Goal: Task Accomplishment & Management: Manage account settings

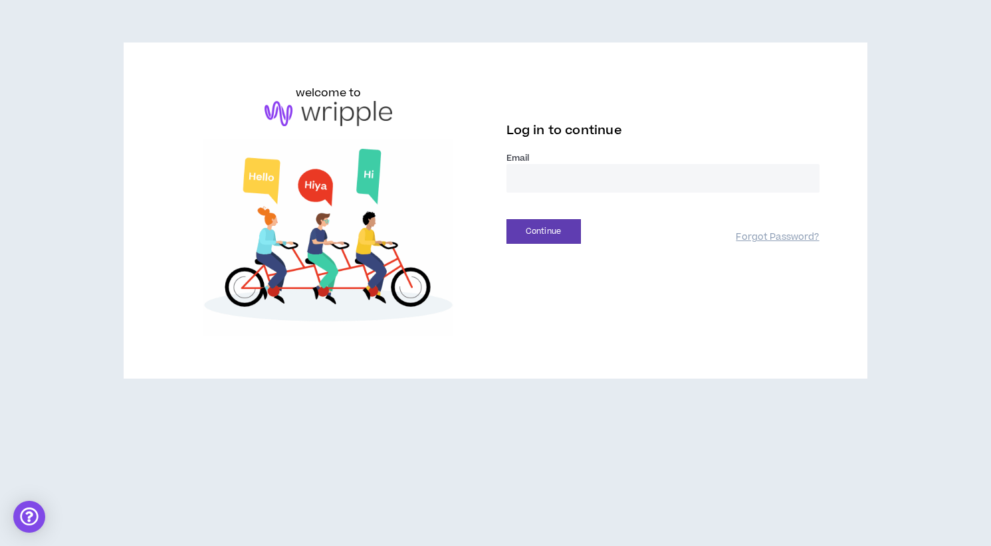
click at [542, 177] on input "email" at bounding box center [663, 178] width 313 height 29
type input "**********"
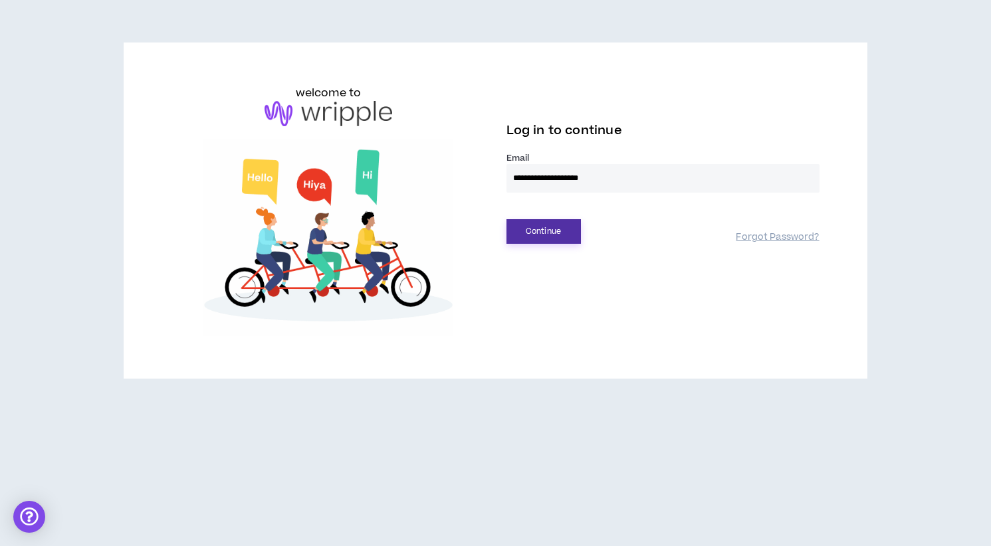
click at [562, 231] on button "Continue" at bounding box center [544, 231] width 74 height 25
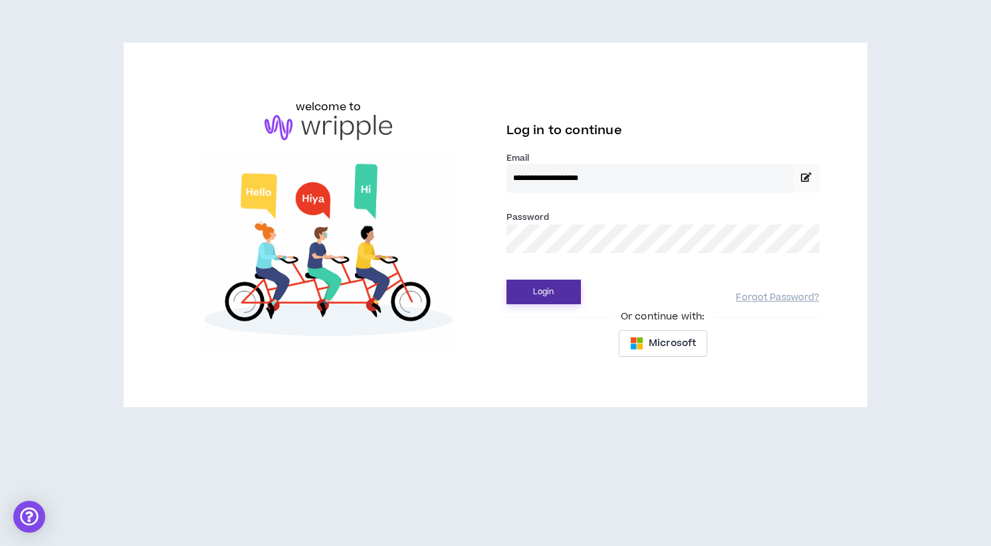
click at [527, 290] on button "Login" at bounding box center [544, 292] width 74 height 25
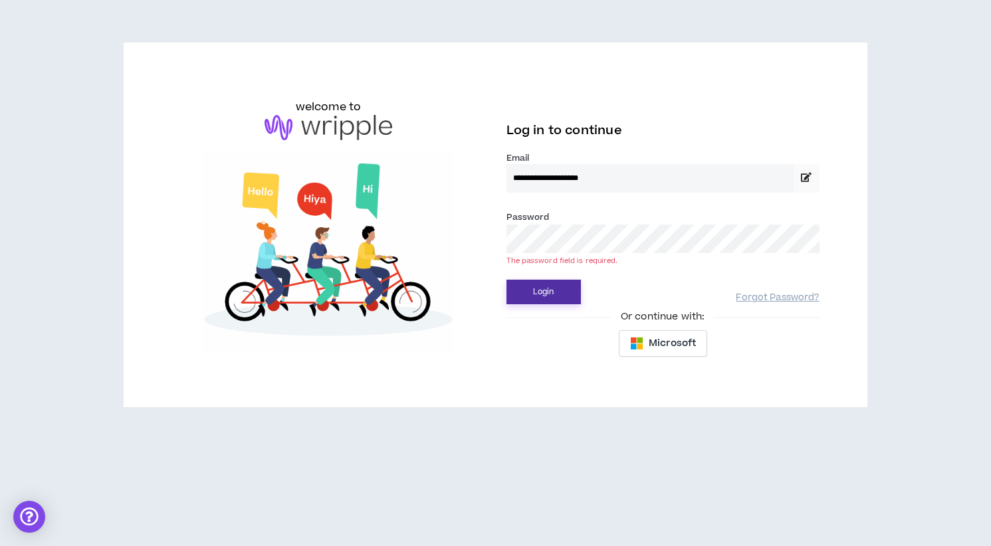
click at [564, 290] on button "Login" at bounding box center [544, 292] width 74 height 25
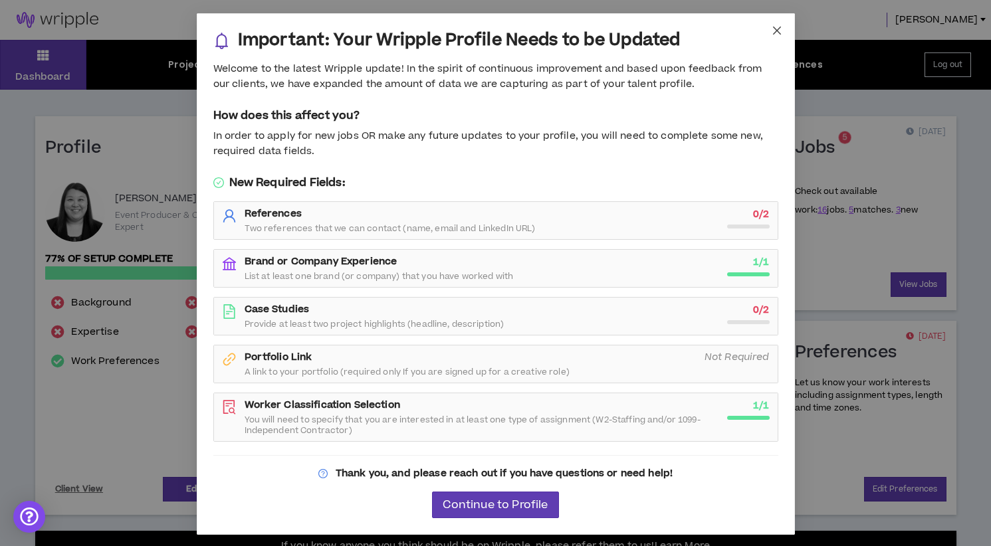
click at [772, 26] on icon "close" at bounding box center [777, 30] width 11 height 11
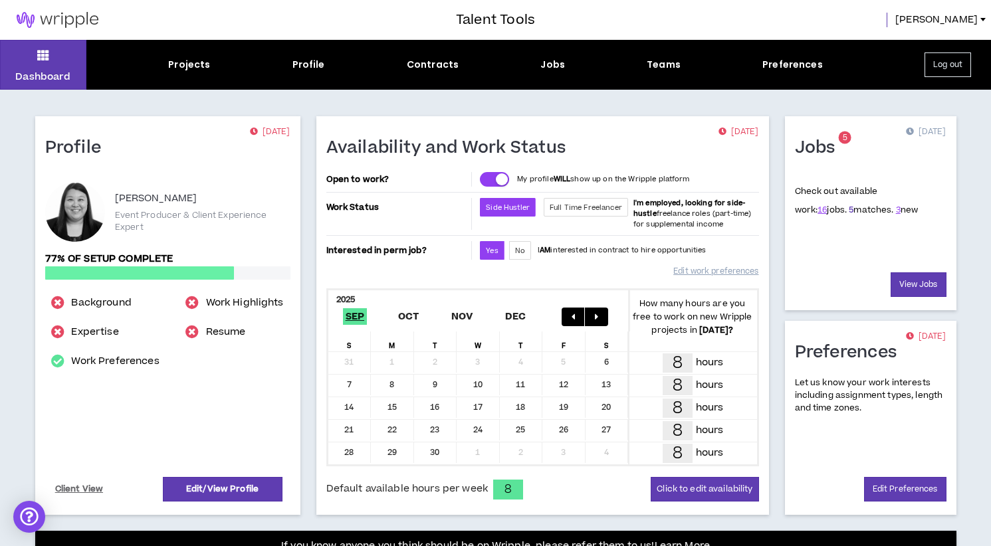
click at [849, 207] on link "5" at bounding box center [851, 210] width 5 height 12
